Goal: Task Accomplishment & Management: Manage account settings

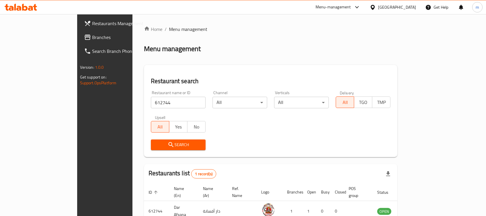
scroll to position [16, 0]
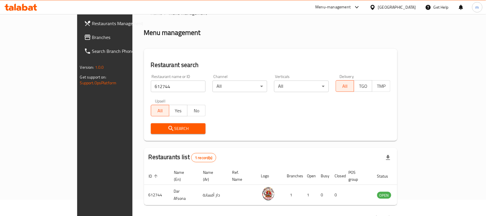
click at [41, 6] on div at bounding box center [21, 7] width 42 height 12
click at [4, 3] on div at bounding box center [21, 7] width 42 height 12
click at [16, 5] on icon at bounding box center [21, 7] width 33 height 7
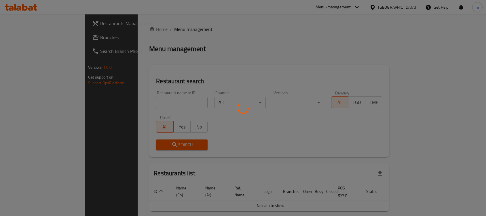
scroll to position [14, 0]
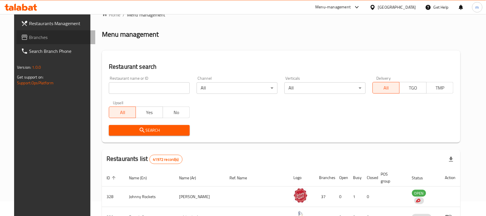
click at [29, 36] on span "Branches" at bounding box center [60, 37] width 62 height 7
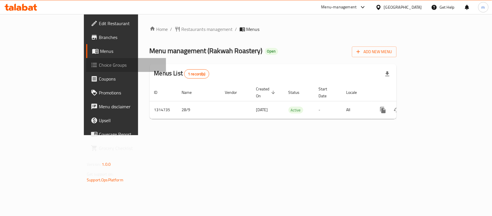
click at [99, 67] on span "Choice Groups" at bounding box center [130, 64] width 63 height 7
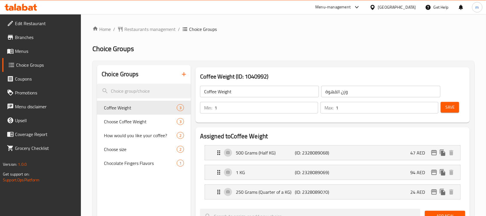
click at [144, 157] on div "Chocolate Fingers Flavors 1" at bounding box center [144, 163] width 94 height 14
type input "Chocolate Fingers Flavors"
type input "نكهات أصابع الشوكولاتة"
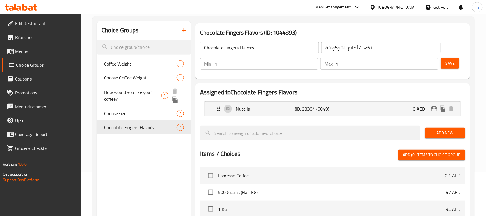
scroll to position [36, 0]
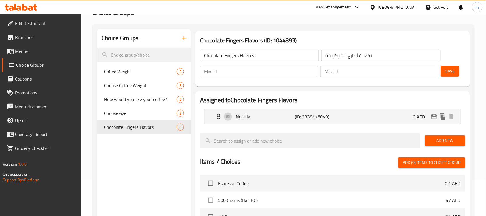
click at [24, 8] on icon at bounding box center [21, 7] width 33 height 7
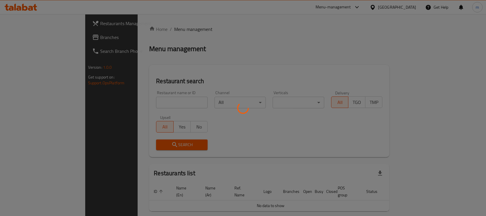
scroll to position [14, 0]
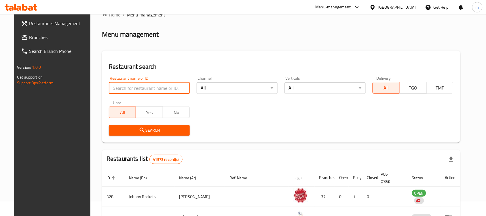
click at [125, 87] on input "search" at bounding box center [149, 88] width 81 height 12
click at [37, 33] on link "Branches" at bounding box center [55, 37] width 79 height 14
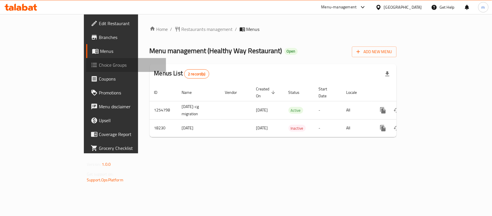
click at [99, 62] on span "Choice Groups" at bounding box center [130, 64] width 63 height 7
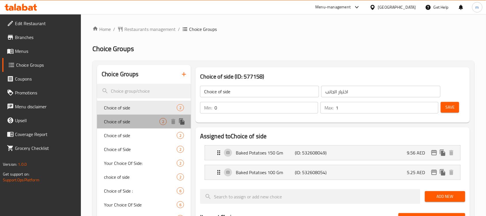
click at [130, 124] on span "Choice of side" at bounding box center [132, 121] width 56 height 7
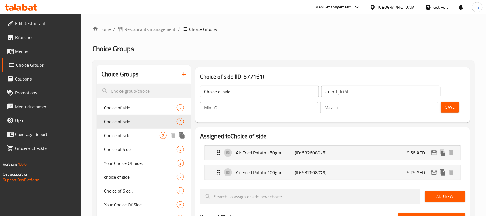
drag, startPoint x: 141, startPoint y: 129, endPoint x: 150, endPoint y: 129, distance: 9.8
click at [141, 130] on div "Choice of side 2" at bounding box center [144, 135] width 94 height 14
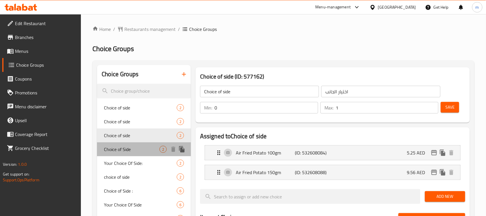
click at [122, 148] on span "Choice of Side" at bounding box center [132, 149] width 56 height 7
type input "Choice of Side"
type input "اختيار الجانب"
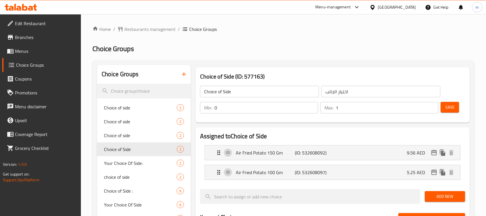
click at [30, 3] on div at bounding box center [21, 7] width 42 height 12
click at [33, 11] on div at bounding box center [21, 7] width 33 height 7
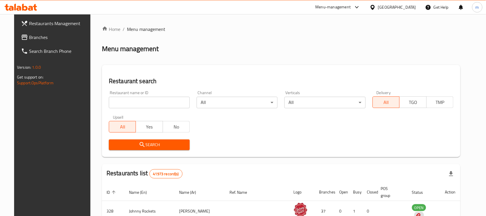
click at [42, 39] on span "Branches" at bounding box center [60, 37] width 62 height 7
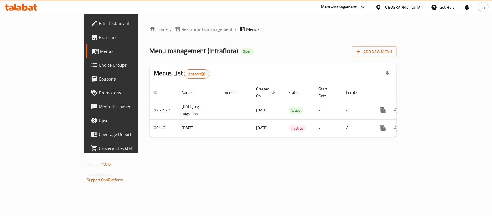
click at [19, 14] on div at bounding box center [246, 14] width 492 height 0
click at [19, 7] on icon at bounding box center [21, 7] width 33 height 7
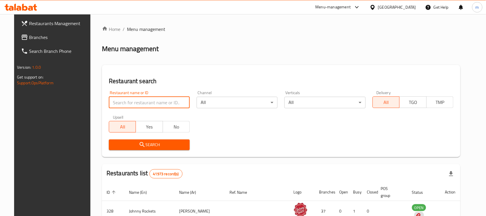
click at [130, 99] on input "search" at bounding box center [149, 103] width 81 height 12
paste input "601273"
type input "601273"
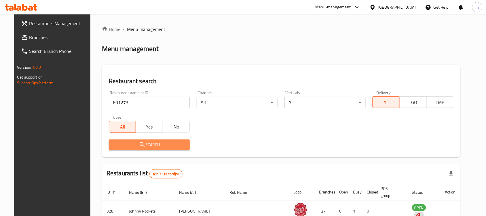
click at [153, 148] on button "Search" at bounding box center [149, 144] width 81 height 11
